Goal: Information Seeking & Learning: Learn about a topic

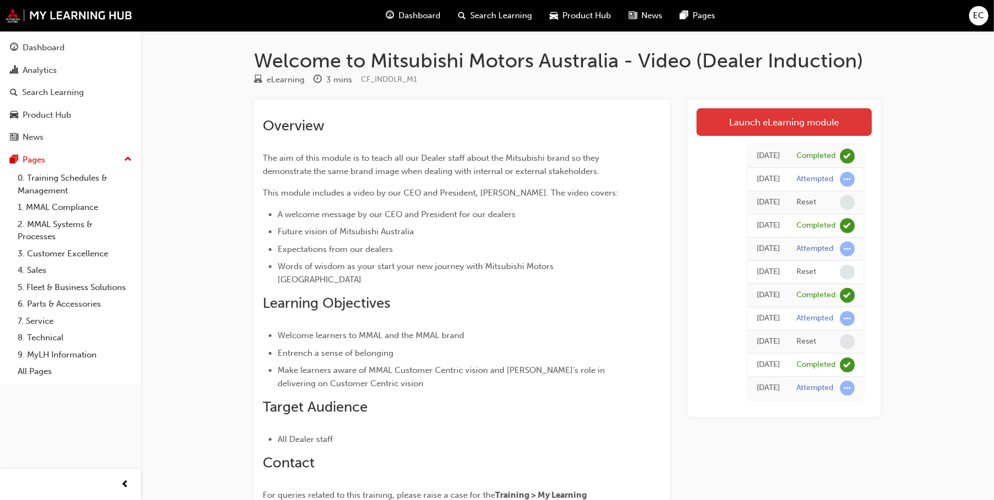
click at [734, 115] on link "Launch eLearning module" at bounding box center [785, 122] width 176 height 28
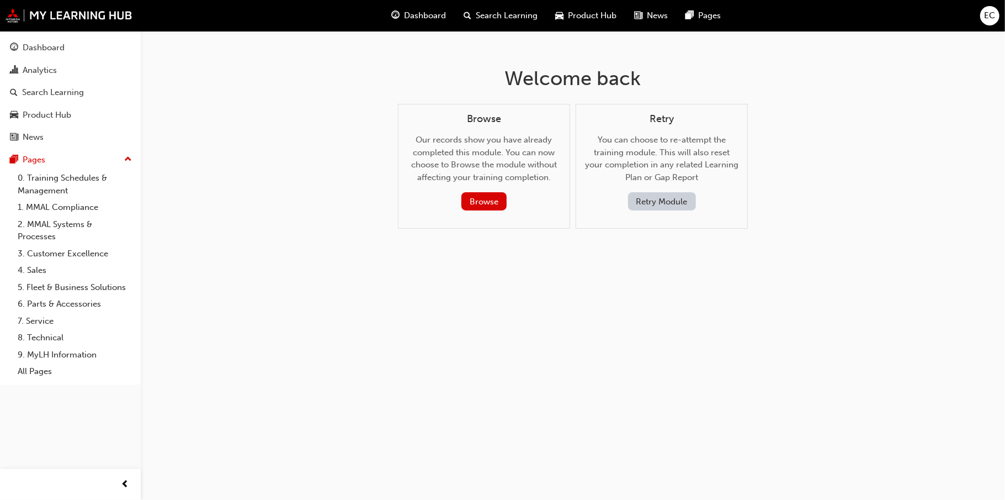
click at [691, 199] on button "Retry Module" at bounding box center [662, 201] width 68 height 18
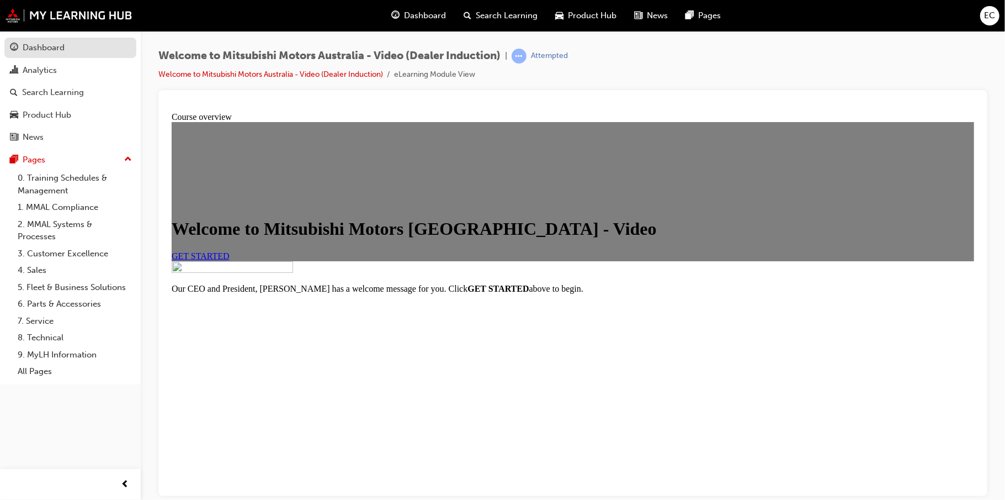
click at [39, 42] on div "Dashboard" at bounding box center [44, 47] width 42 height 13
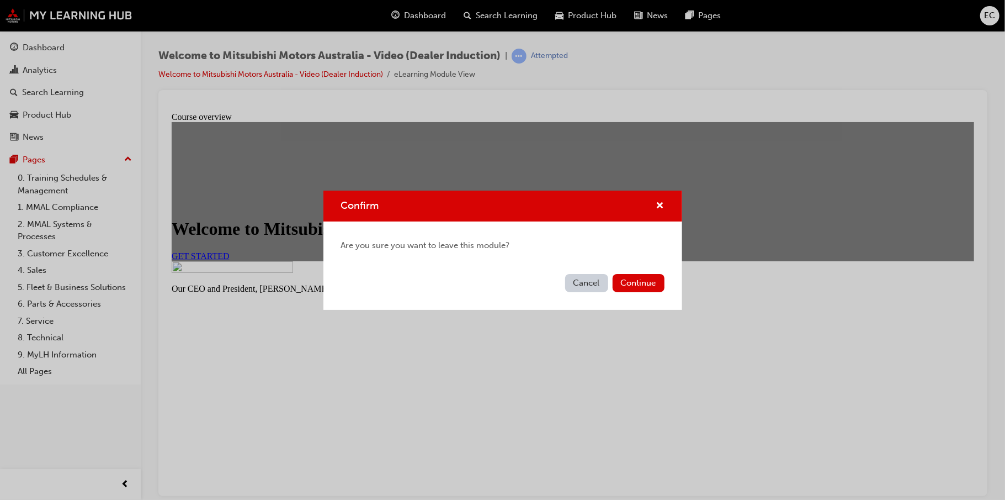
click at [566, 281] on button "Cancel" at bounding box center [586, 283] width 43 height 18
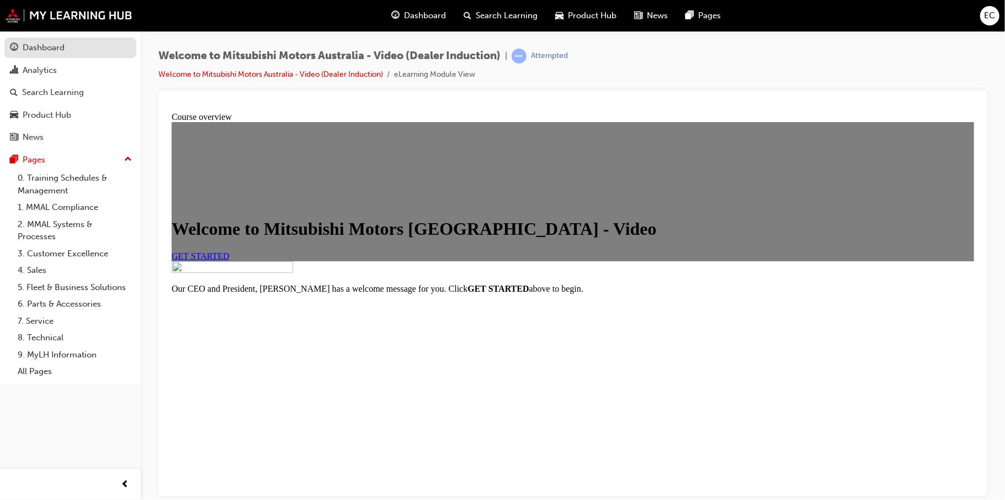
click at [56, 47] on div "Dashboard" at bounding box center [44, 47] width 42 height 13
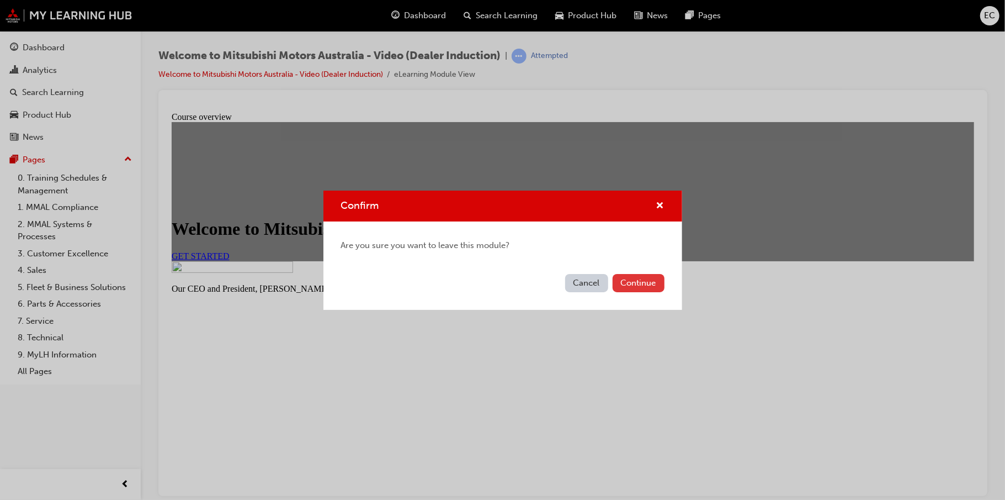
click at [628, 283] on button "Continue" at bounding box center [639, 283] width 52 height 18
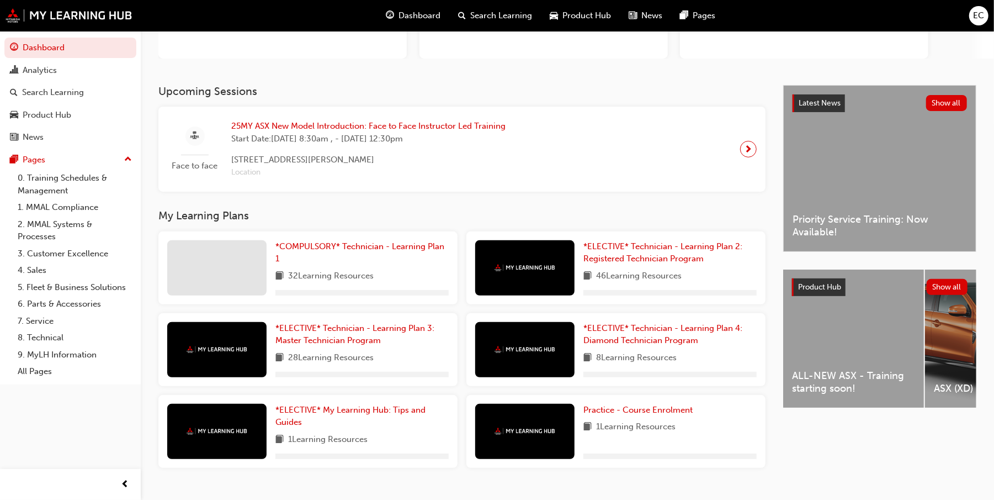
scroll to position [179, 0]
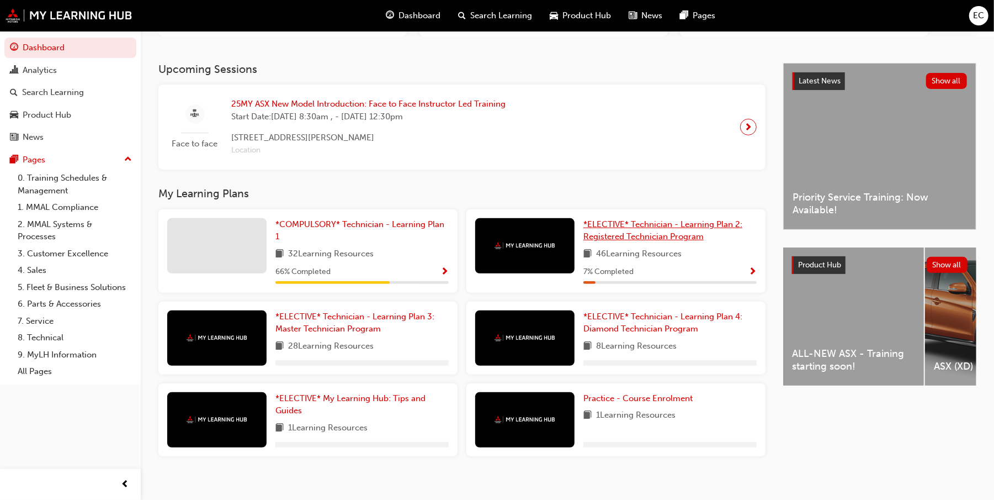
click at [690, 234] on div "My Learning Plans *COMPULSORY* Technician - Learning Plan 1 32 Learning Resourc…" at bounding box center [470, 325] width 625 height 277
